Goal: Obtain resource: Download file/media

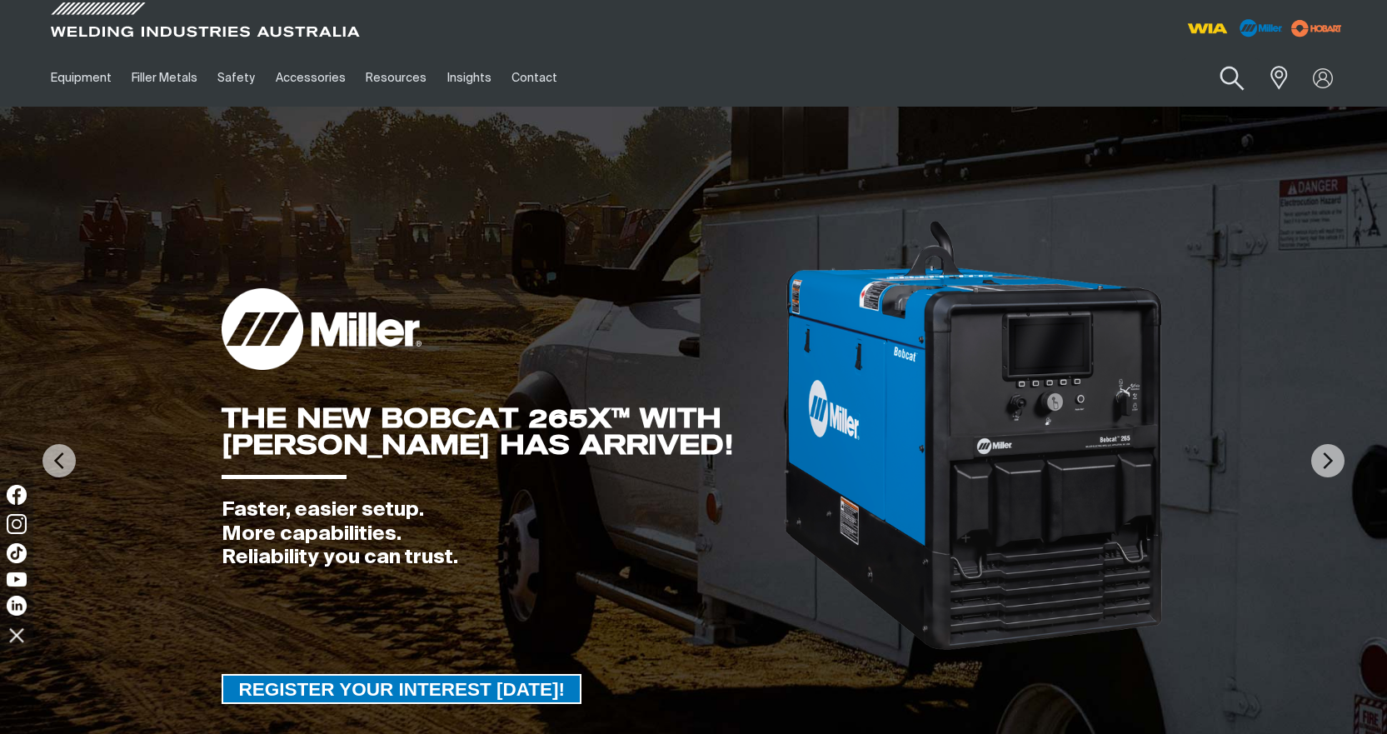
click at [1233, 76] on button "Search products" at bounding box center [1231, 78] width 67 height 47
click at [1093, 78] on input "Search" at bounding box center [1130, 77] width 256 height 37
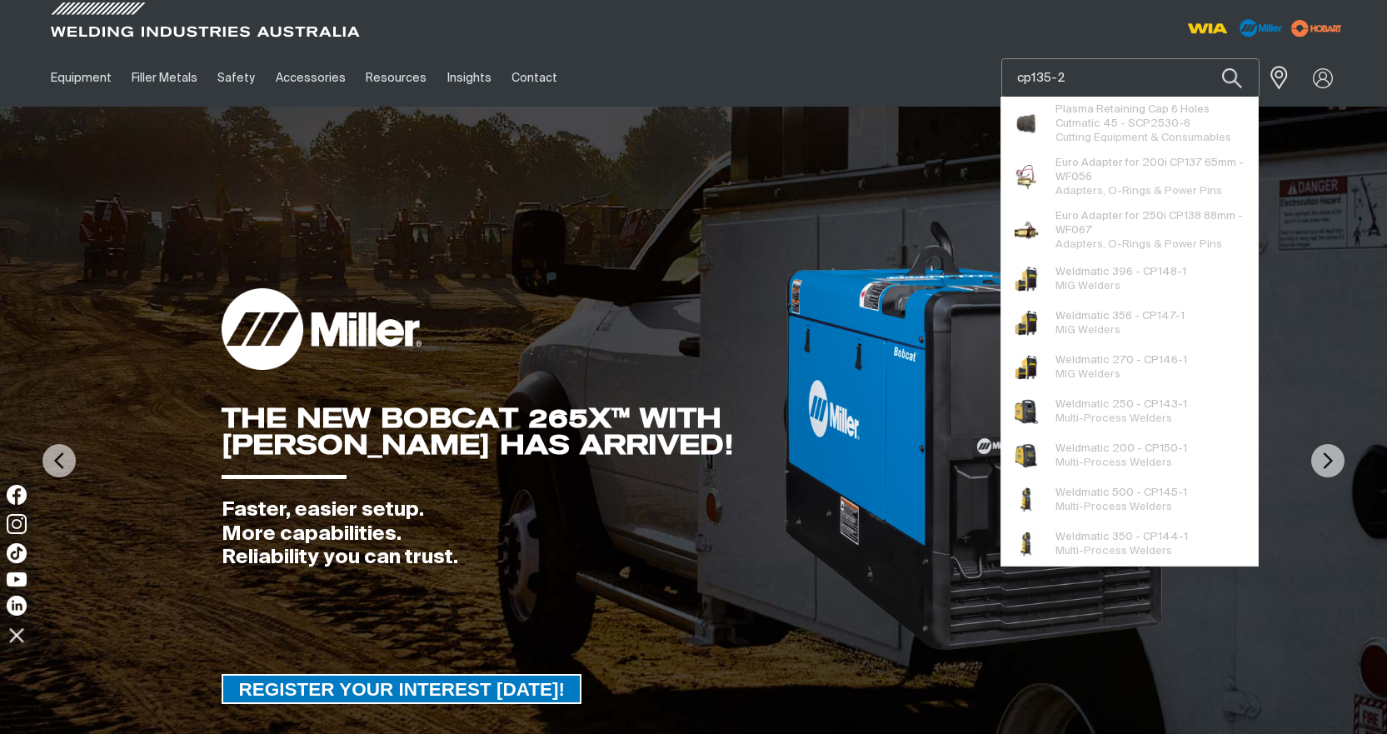
type input "cp135-2"
click at [1203, 58] on button "Search products" at bounding box center [1231, 77] width 57 height 39
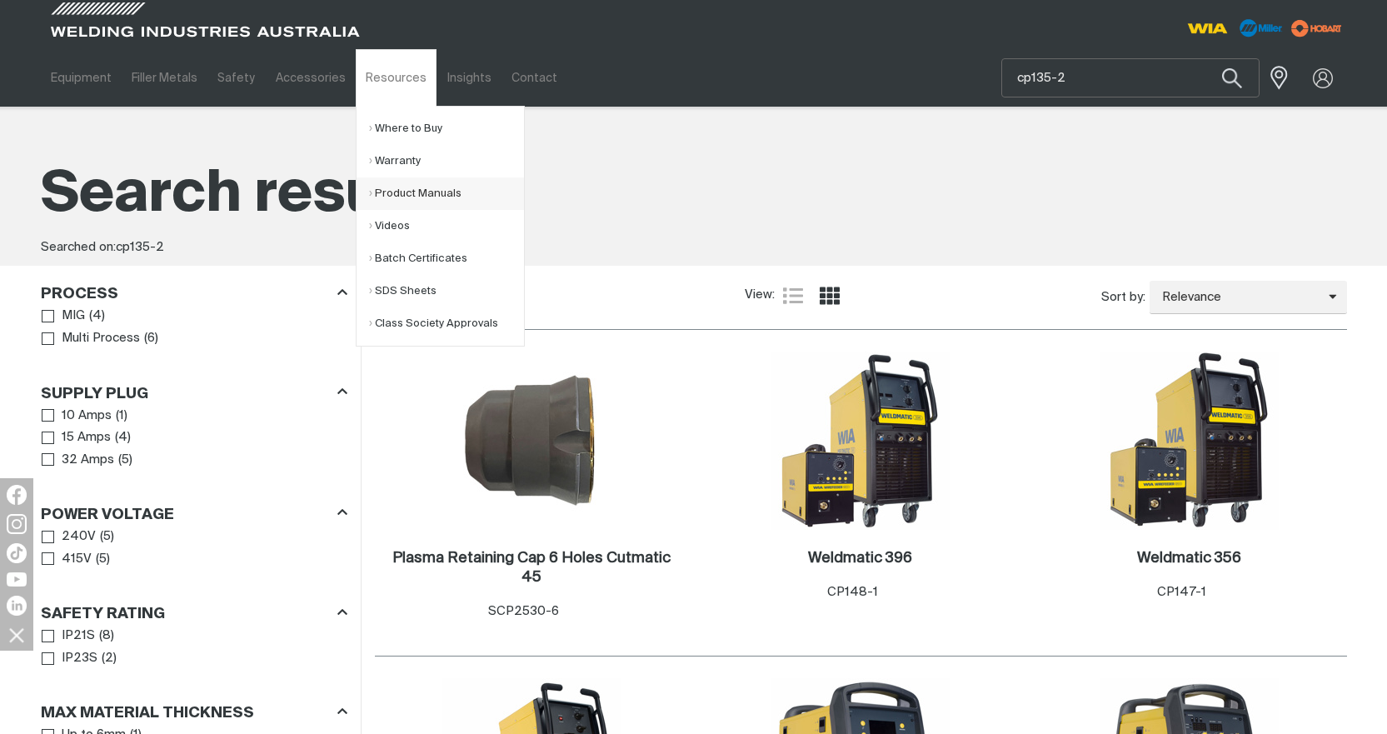
click at [394, 188] on link "Product Manuals" at bounding box center [446, 193] width 155 height 32
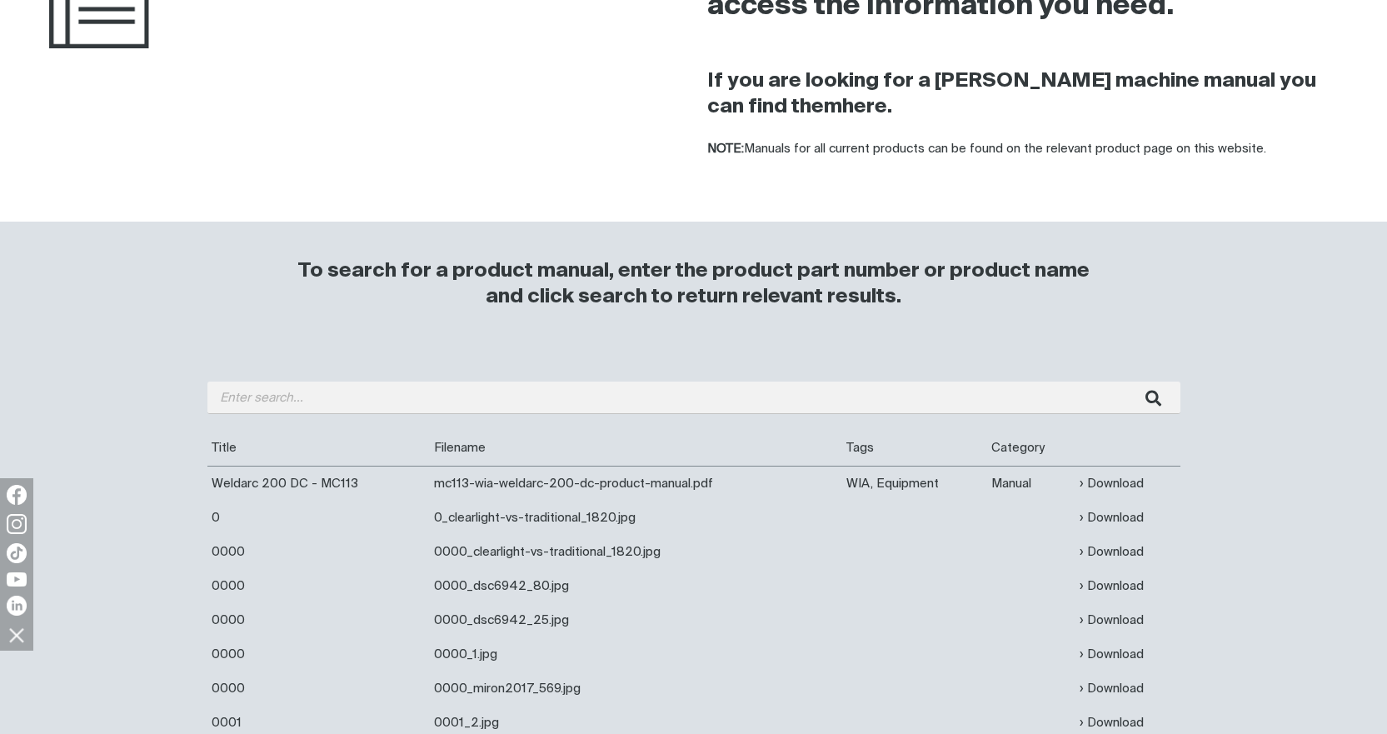
scroll to position [250, 0]
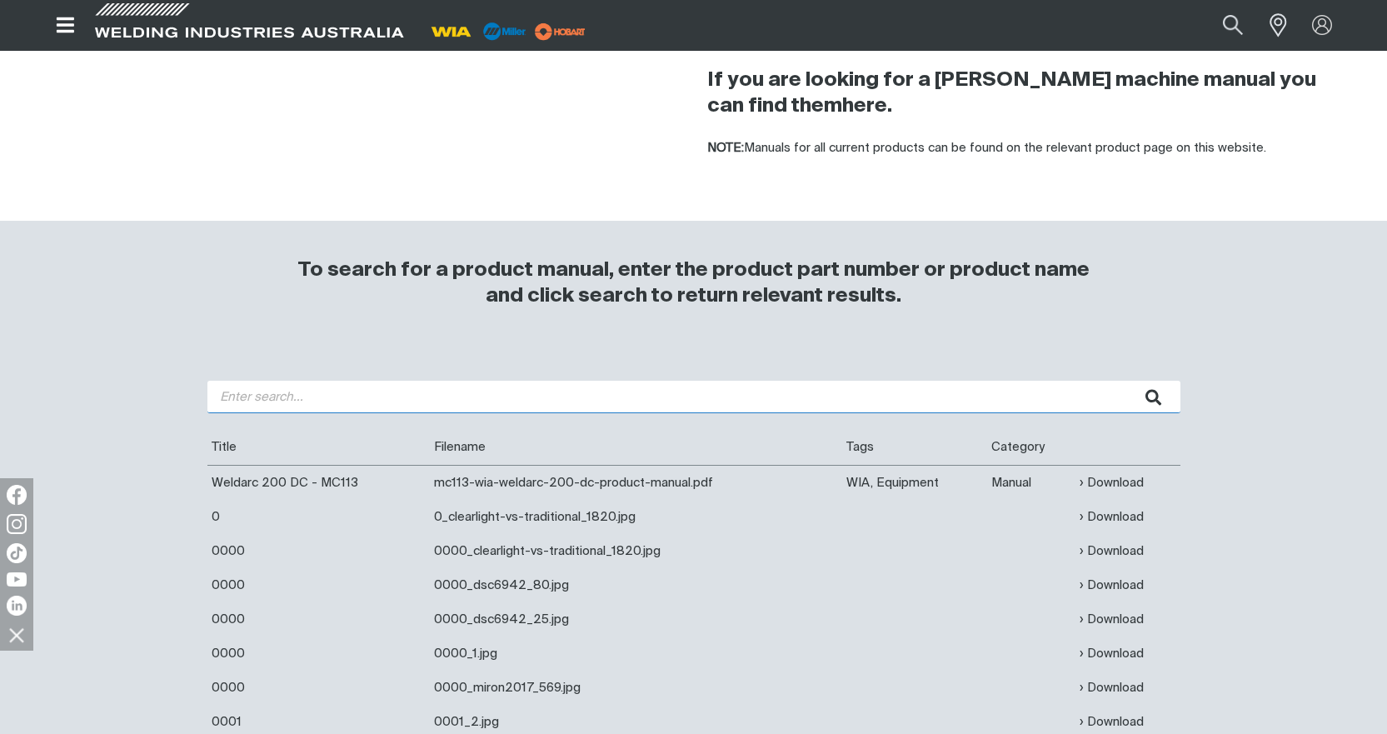
click at [348, 401] on input "search" at bounding box center [693, 397] width 973 height 32
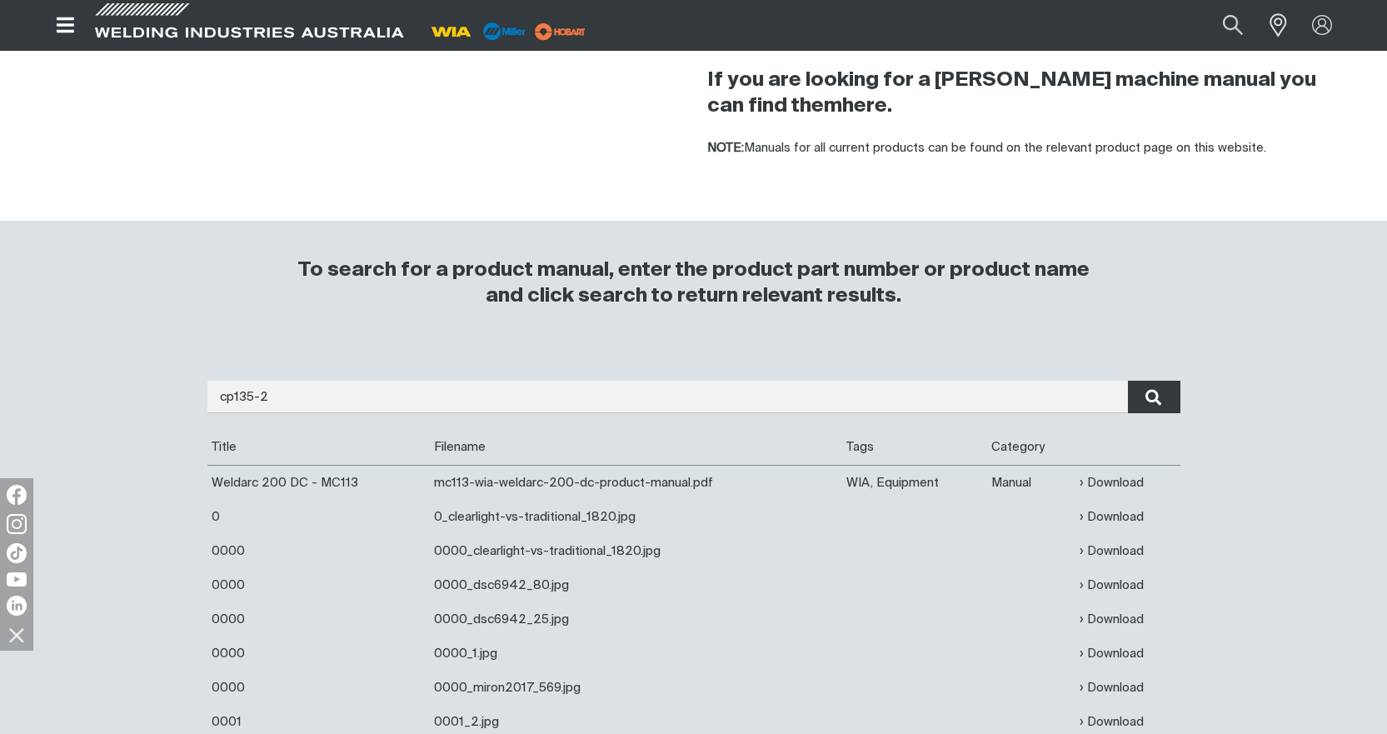
click at [1158, 397] on icon "submit" at bounding box center [1153, 397] width 17 height 22
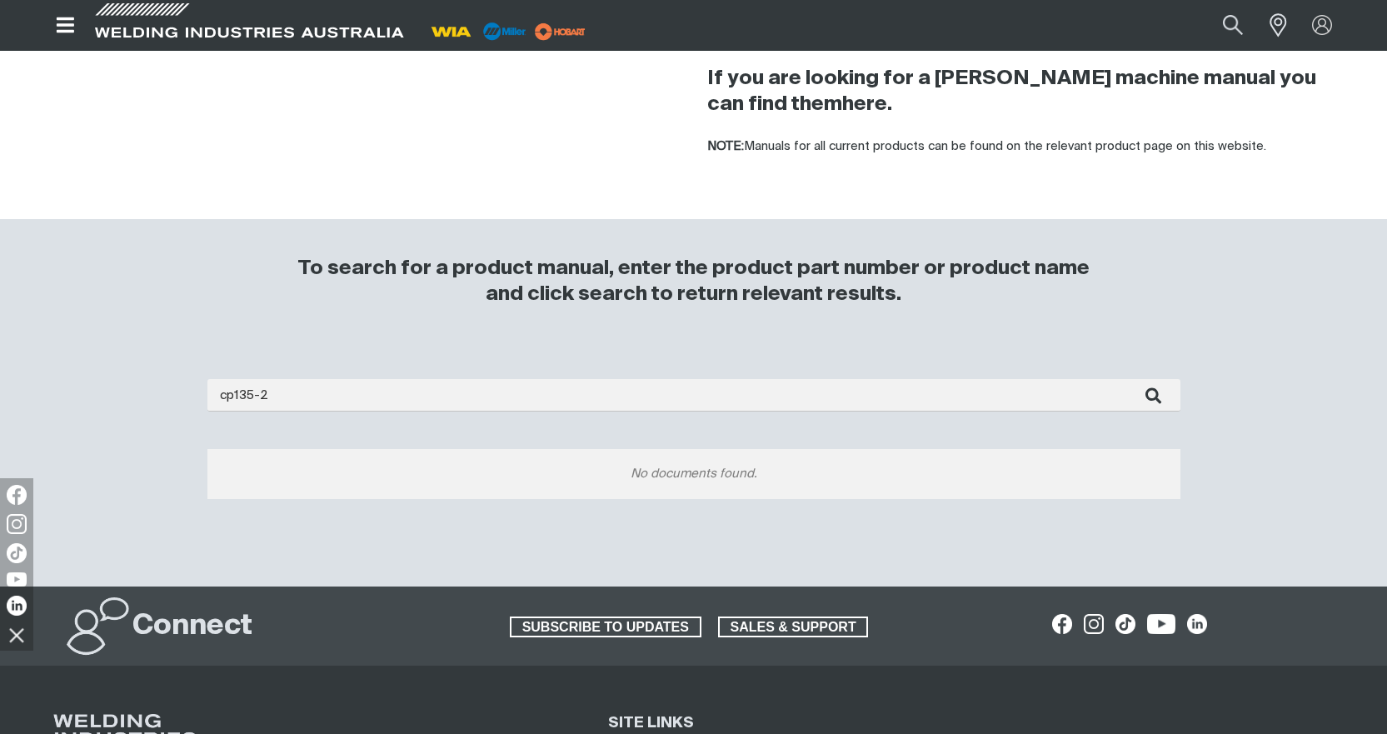
scroll to position [250, 0]
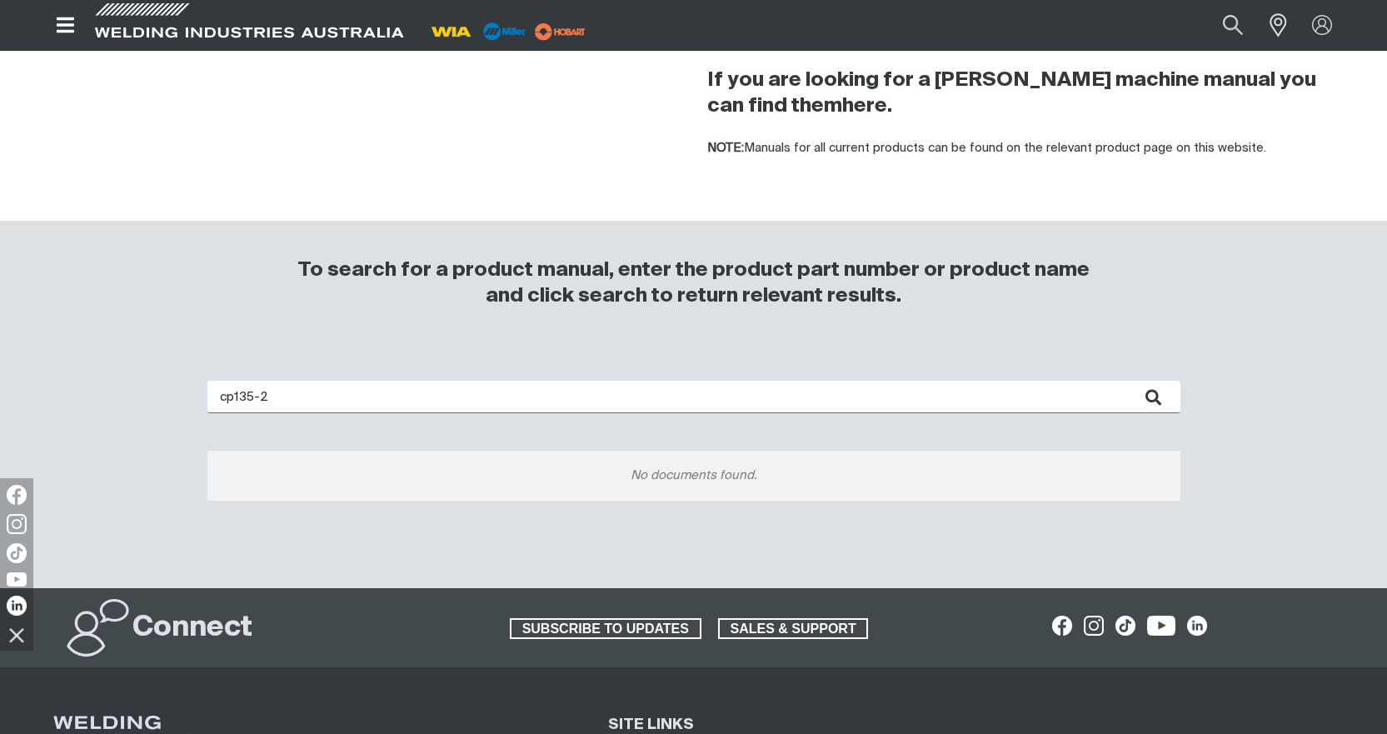
click at [296, 400] on input "cp135-2" at bounding box center [693, 397] width 973 height 32
type input "cp135"
click at [1128, 381] on button "submit" at bounding box center [1154, 397] width 52 height 32
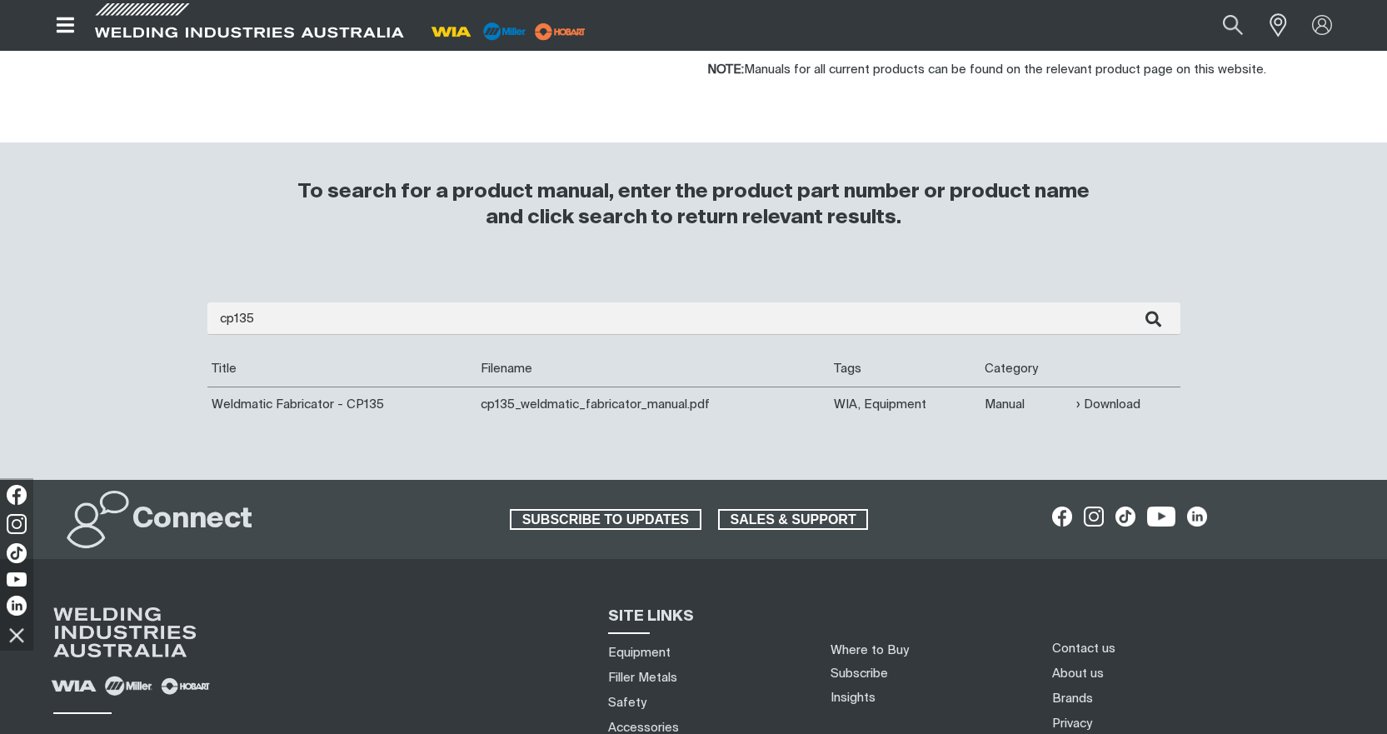
scroll to position [333, 0]
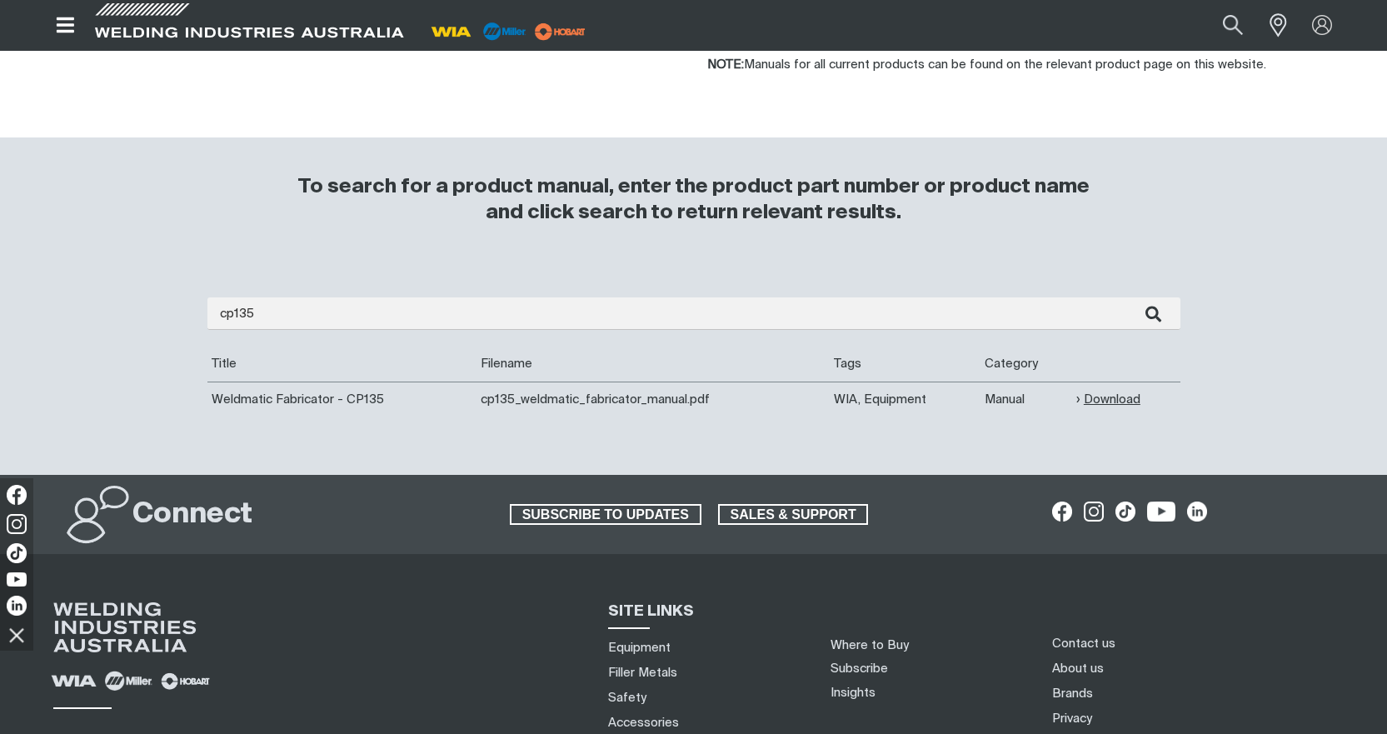
click at [1115, 396] on link "Download" at bounding box center [1108, 399] width 64 height 19
